Goal: Complete application form

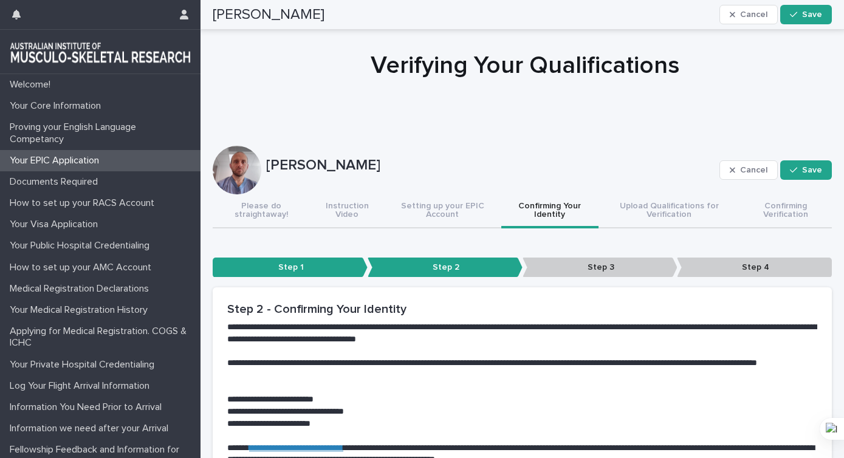
scroll to position [199, 0]
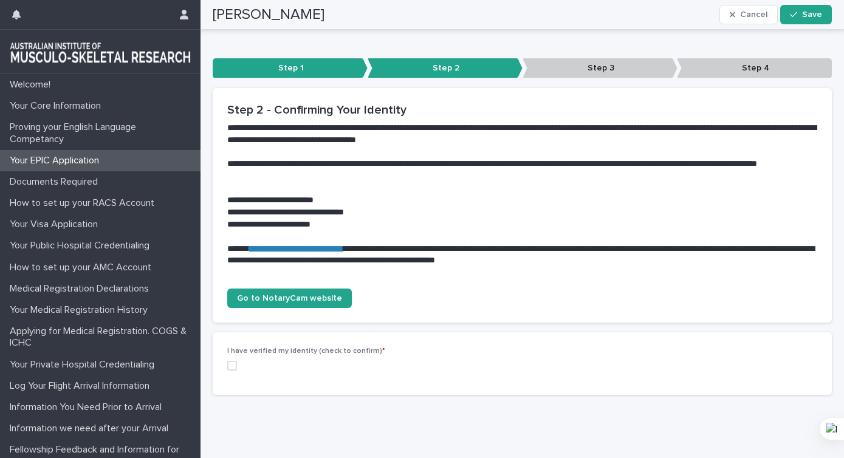
click at [234, 366] on span at bounding box center [232, 366] width 10 height 10
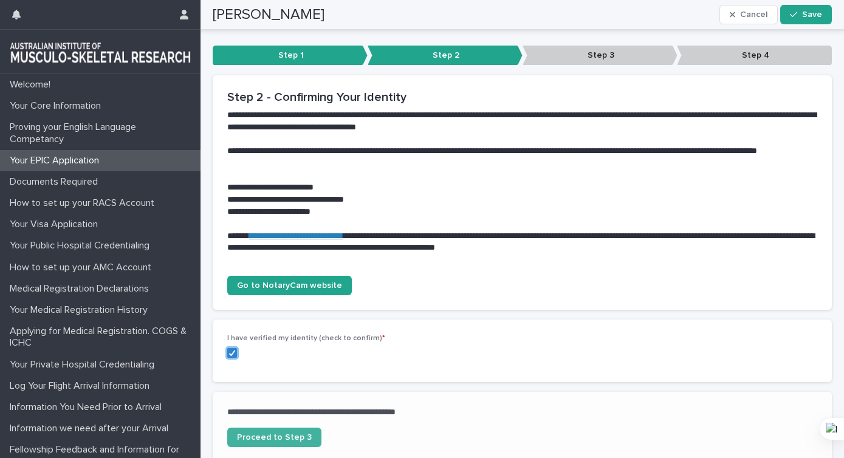
scroll to position [239, 0]
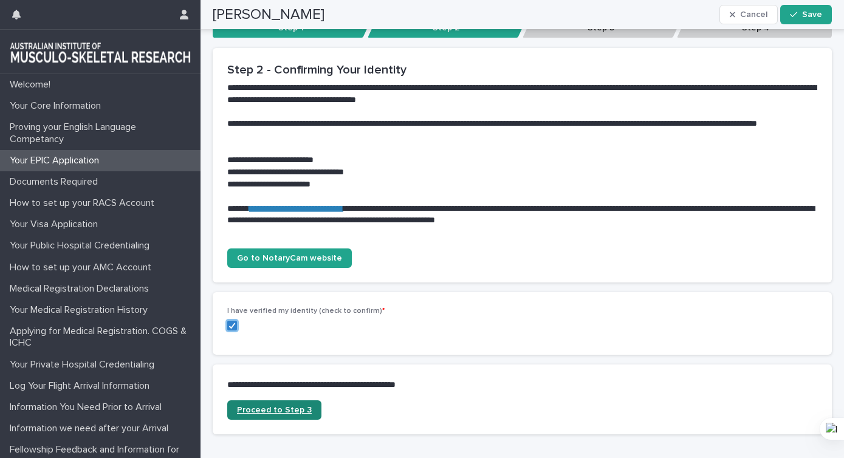
click at [301, 412] on span "Proceed to Step 3" at bounding box center [274, 410] width 75 height 9
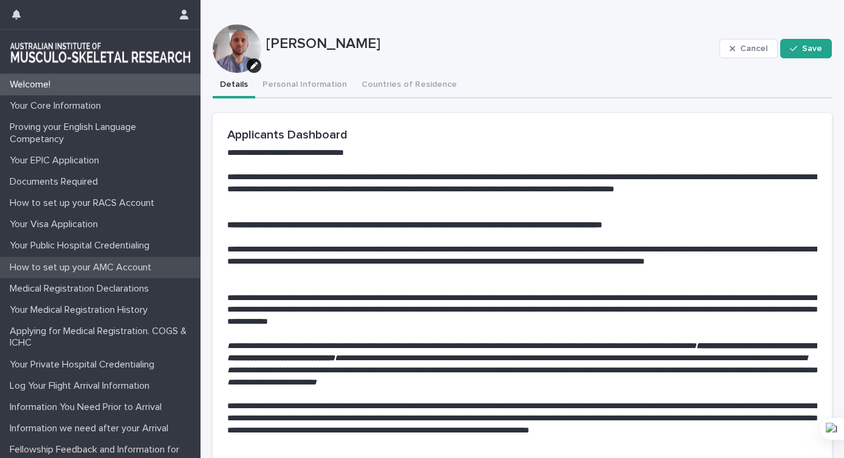
scroll to position [15, 0]
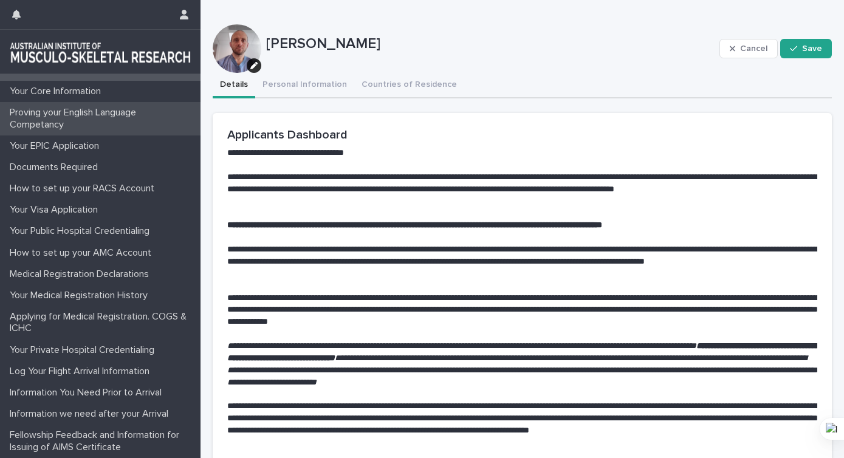
click at [108, 119] on p "Proving your English Language Competancy" at bounding box center [103, 118] width 196 height 23
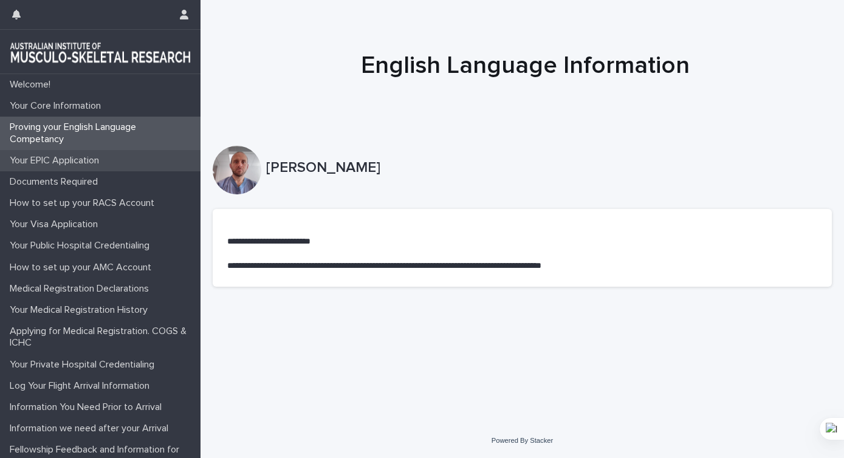
click at [87, 162] on p "Your EPIC Application" at bounding box center [57, 161] width 104 height 12
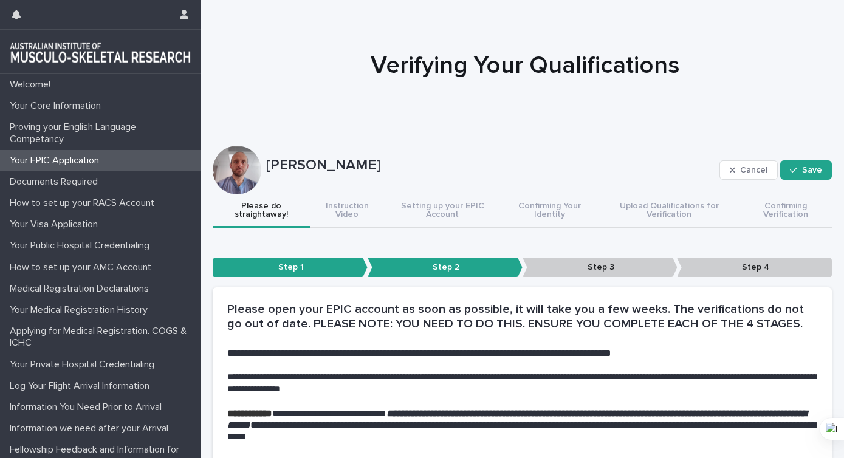
click at [581, 268] on p "Step 3" at bounding box center [599, 267] width 155 height 20
click at [814, 177] on button "Save" at bounding box center [806, 169] width 52 height 19
click at [449, 269] on p "Step 2" at bounding box center [444, 267] width 155 height 20
click at [560, 261] on p "Step 3" at bounding box center [599, 267] width 155 height 20
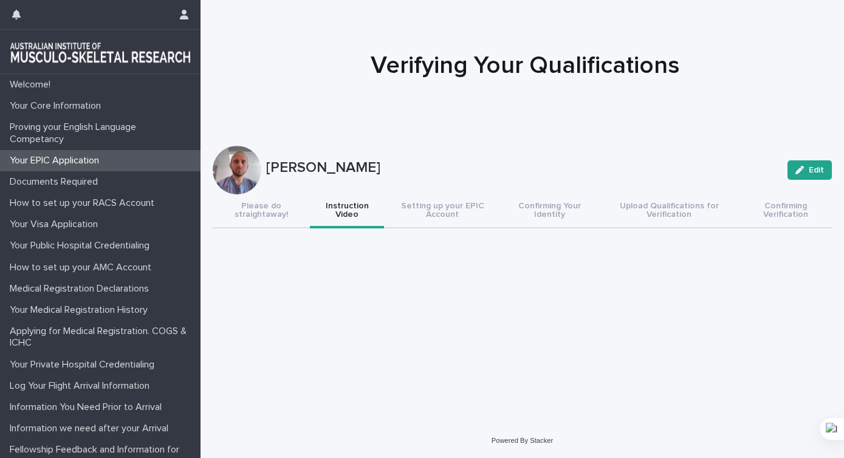
click at [373, 216] on button "Instruction Video" at bounding box center [347, 211] width 74 height 34
click at [457, 213] on button "Setting up your EPIC Account" at bounding box center [442, 211] width 117 height 34
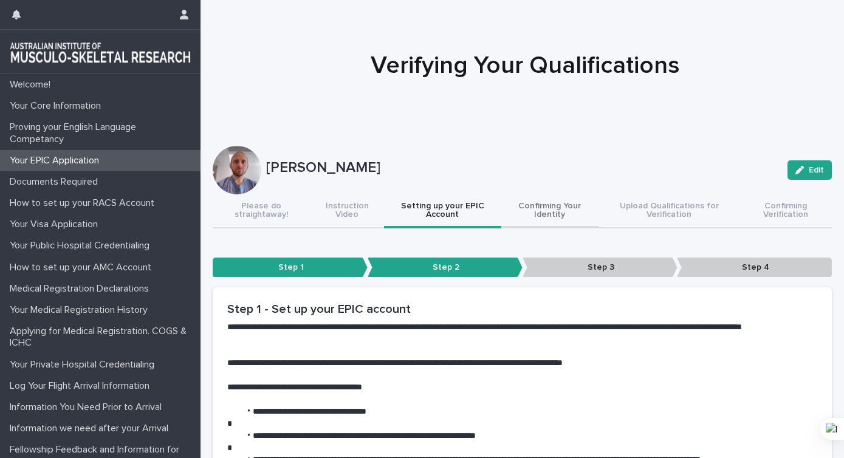
click at [547, 208] on button "Confirming Your Identity" at bounding box center [549, 211] width 97 height 34
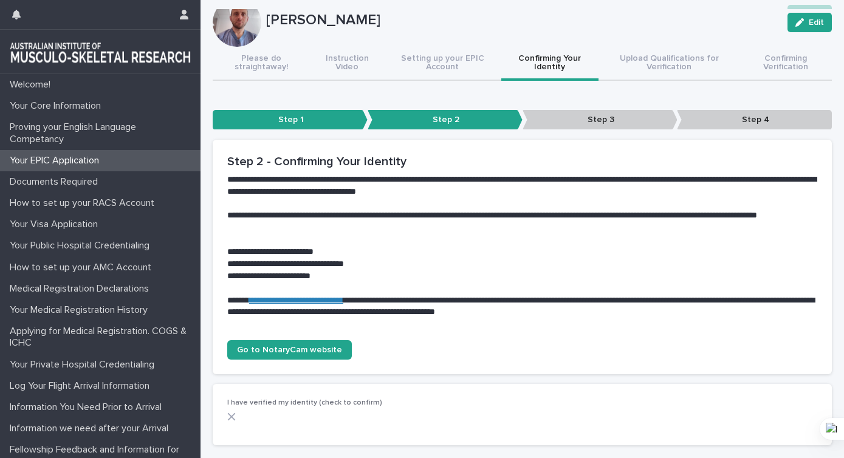
scroll to position [147, 0]
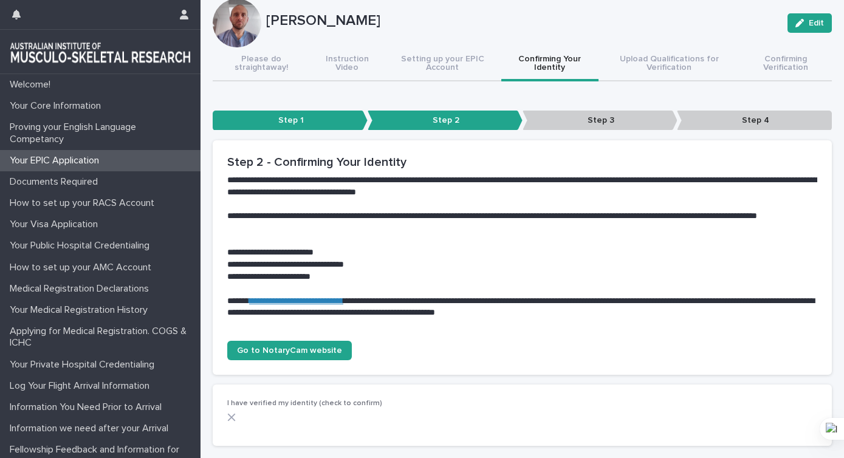
click at [611, 117] on p "Step 3" at bounding box center [599, 121] width 155 height 20
click at [659, 43] on div "[PERSON_NAME] Edit" at bounding box center [522, 23] width 619 height 49
click at [662, 61] on div "Welcome! Your Core Information Proving your English Language Competancy Your EP…" at bounding box center [521, 201] width 643 height 697
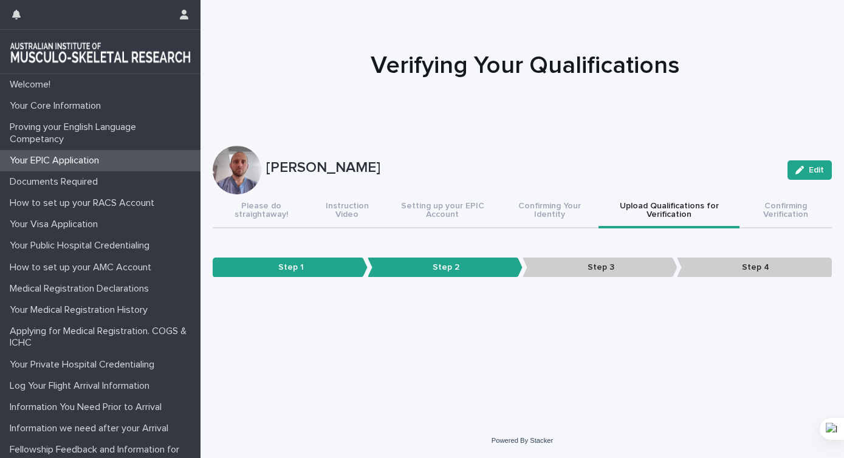
click at [607, 270] on p "Step 3" at bounding box center [599, 267] width 155 height 20
click at [778, 213] on button "Confirming Verification" at bounding box center [785, 211] width 92 height 34
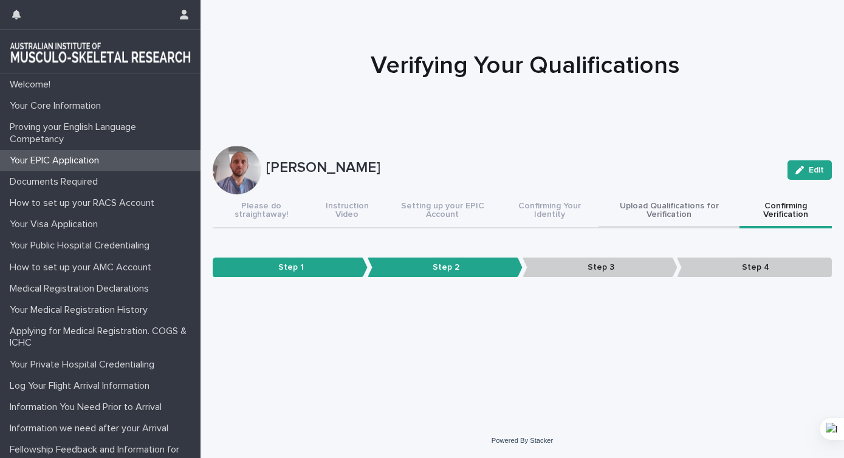
click at [653, 214] on button "Upload Qualifications for Verification" at bounding box center [668, 211] width 141 height 34
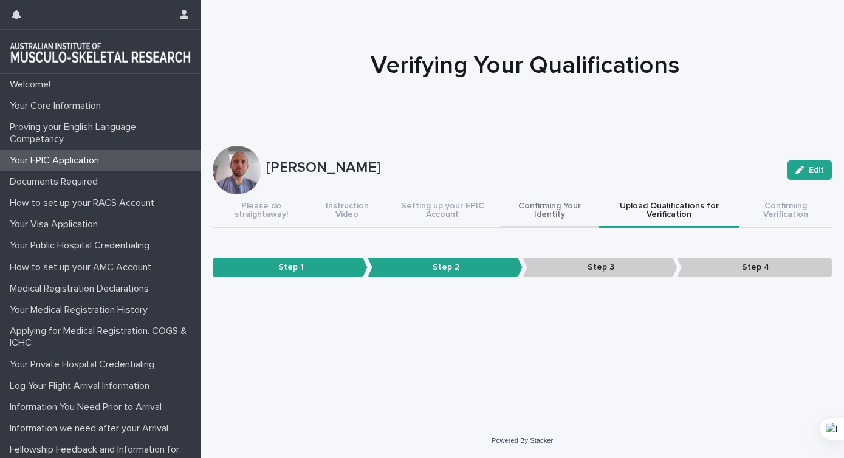
click at [551, 210] on button "Confirming Your Identity" at bounding box center [549, 211] width 97 height 34
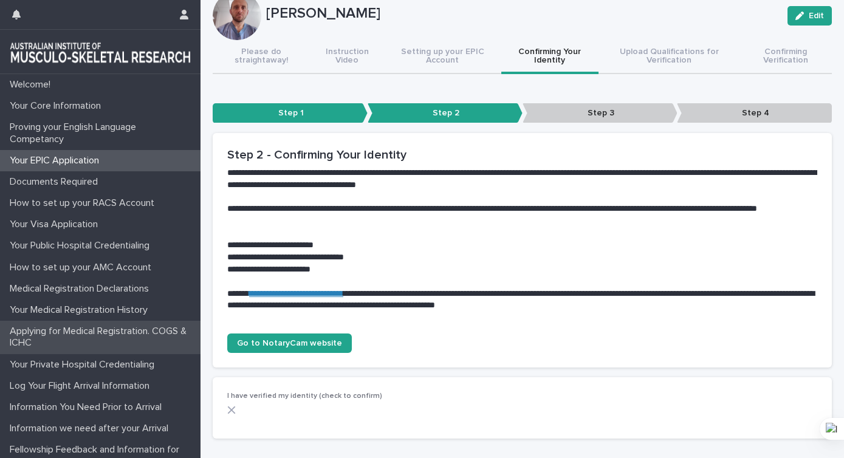
scroll to position [15, 0]
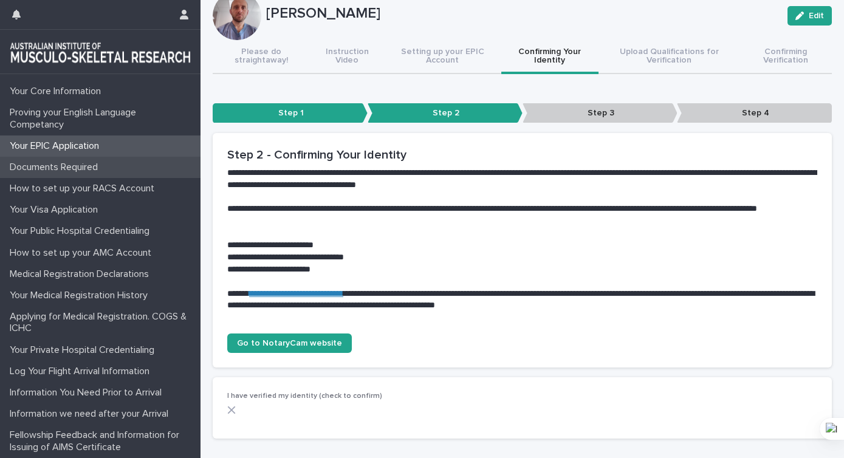
click at [75, 174] on div "Documents Required" at bounding box center [100, 167] width 200 height 21
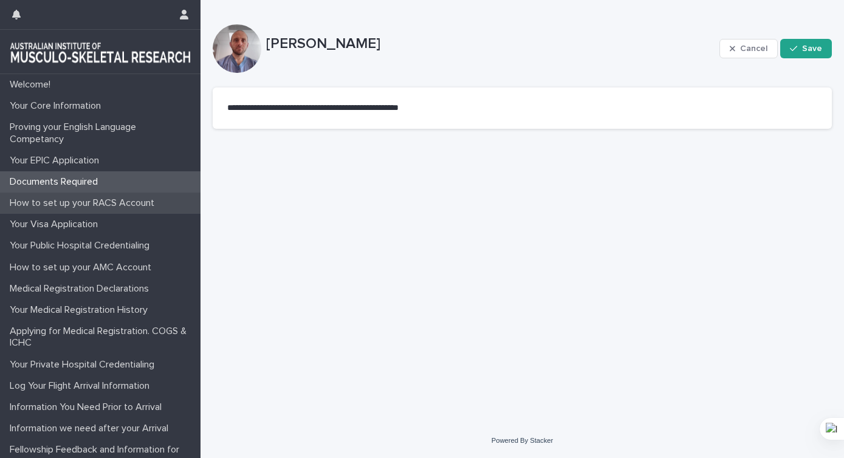
click at [74, 199] on p "How to set up your RACS Account" at bounding box center [84, 203] width 159 height 12
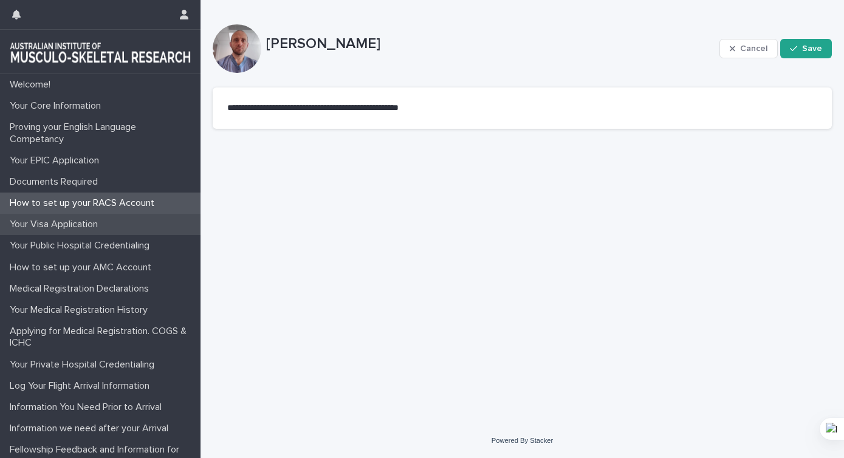
click at [75, 226] on p "Your Visa Application" at bounding box center [56, 225] width 103 height 12
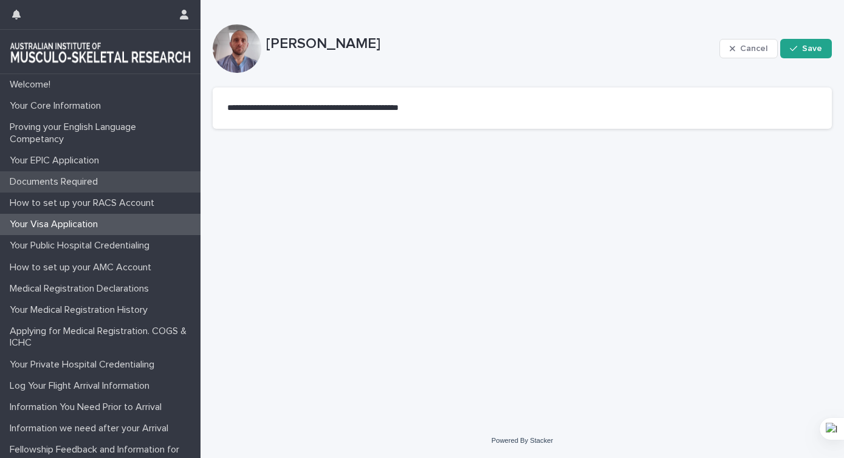
click at [75, 183] on p "Documents Required" at bounding box center [56, 182] width 103 height 12
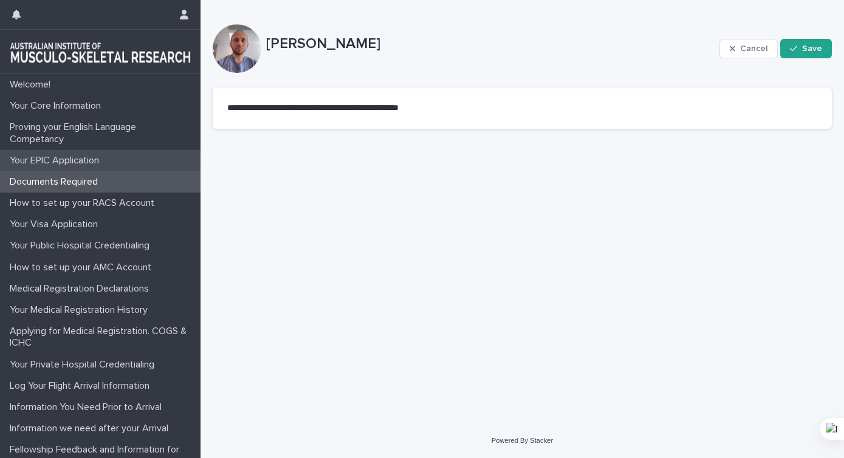
click at [89, 162] on p "Your EPIC Application" at bounding box center [57, 161] width 104 height 12
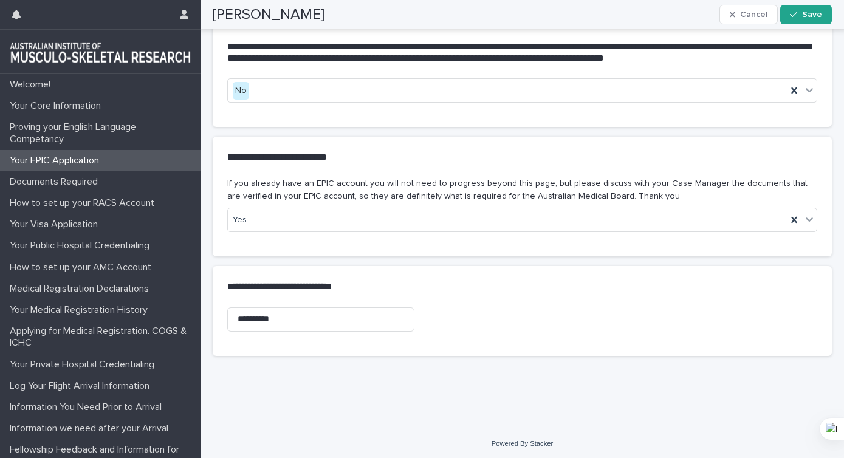
scroll to position [480, 0]
